Goal: Information Seeking & Learning: Learn about a topic

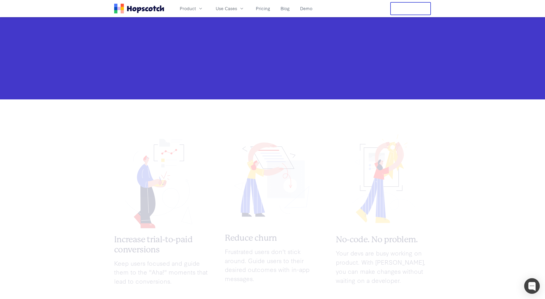
scroll to position [683, 0]
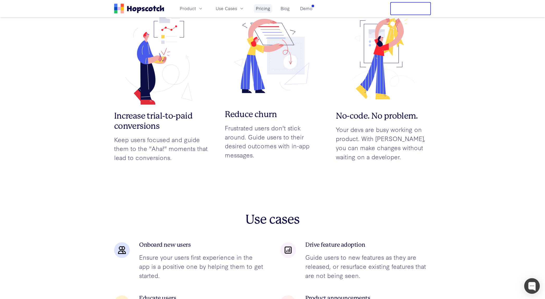
click at [263, 8] on link "Pricing" at bounding box center [263, 8] width 18 height 9
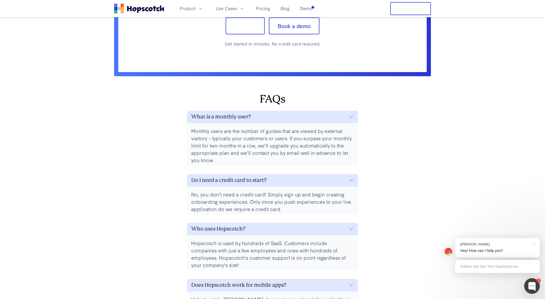
scroll to position [2441, 0]
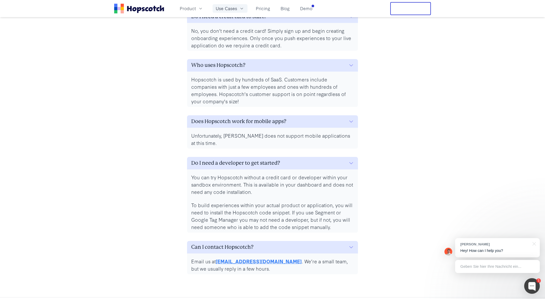
click at [236, 11] on span "Use Cases" at bounding box center [226, 8] width 21 height 7
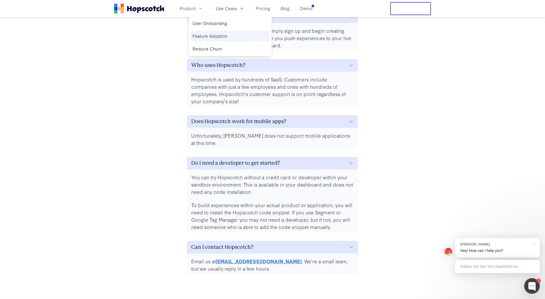
click at [214, 38] on link "Feature Adoption" at bounding box center [229, 36] width 79 height 11
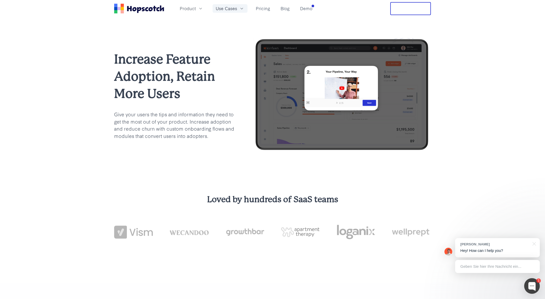
click at [228, 7] on span "Use Cases" at bounding box center [226, 8] width 21 height 7
click at [228, 21] on link "User Onboarding" at bounding box center [229, 23] width 79 height 11
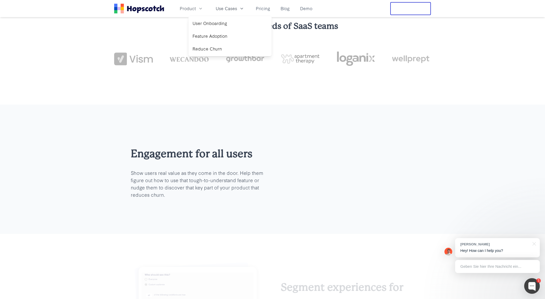
scroll to position [195, 0]
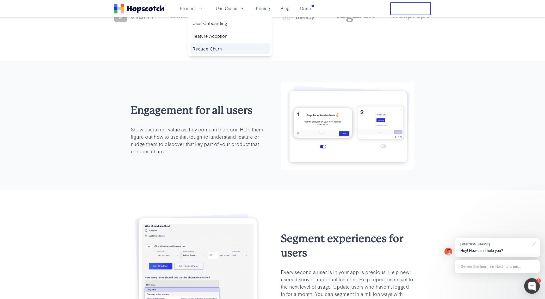
click at [232, 50] on link "Reduce Churn" at bounding box center [229, 49] width 79 height 11
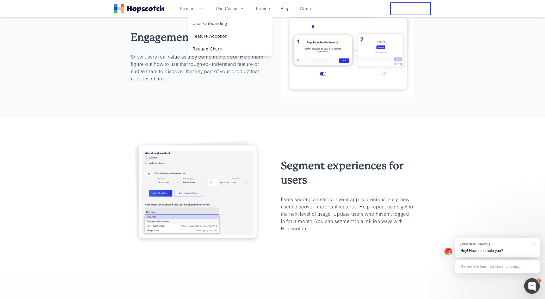
scroll to position [327, 0]
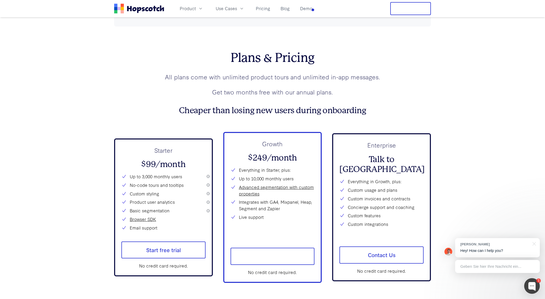
scroll to position [1881, 0]
